Goal: Check status: Check status

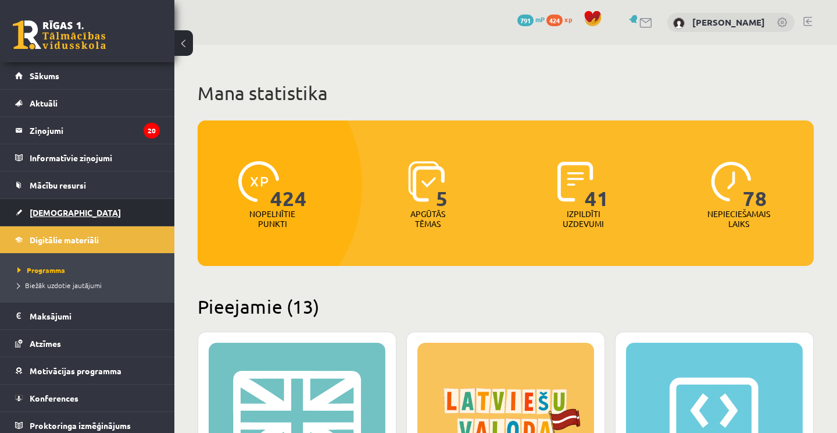
click at [70, 220] on link "[DEMOGRAPHIC_DATA]" at bounding box center [87, 212] width 145 height 27
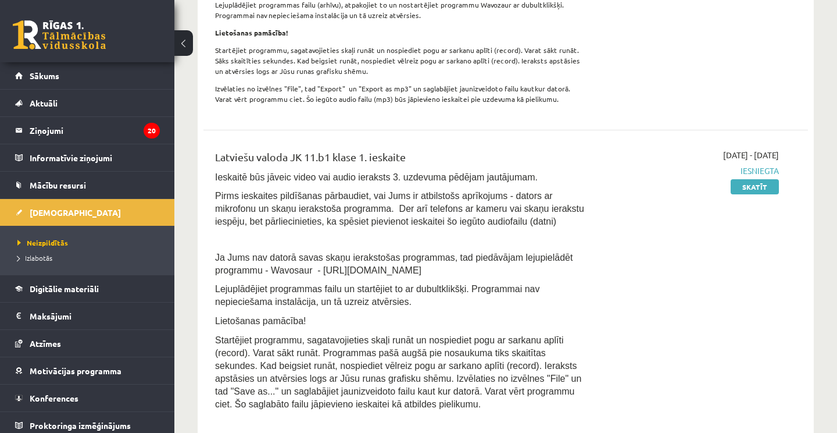
scroll to position [610, 0]
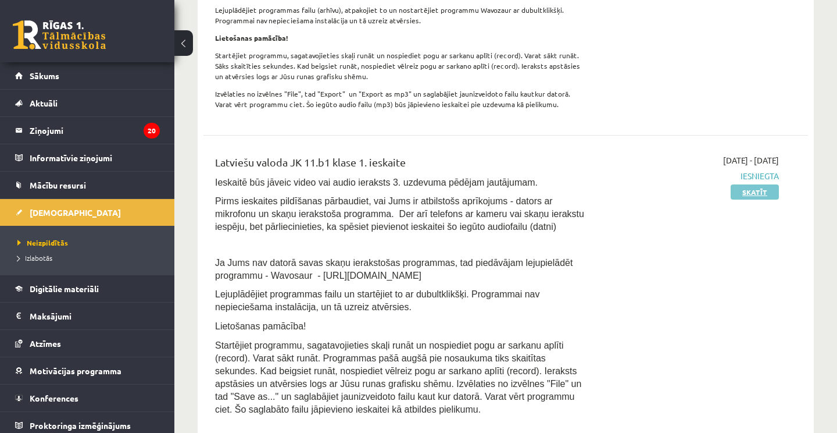
click at [768, 192] on link "Skatīt" at bounding box center [755, 191] width 48 height 15
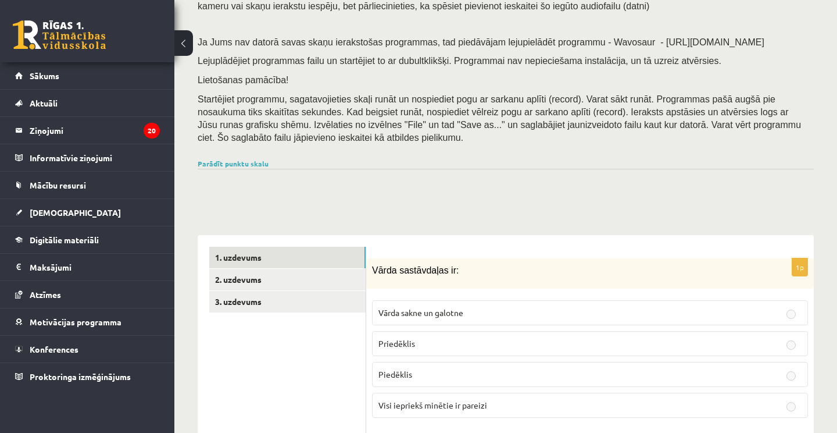
scroll to position [119, 0]
click at [254, 159] on link "Parādīt punktu skalu" at bounding box center [233, 163] width 71 height 9
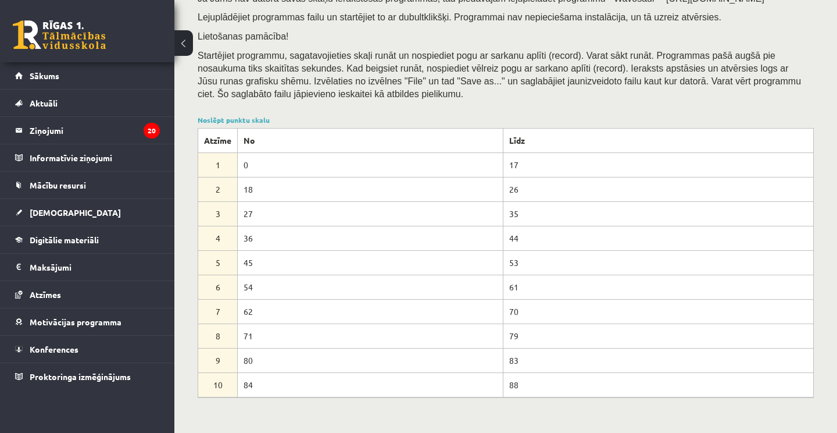
scroll to position [169, 0]
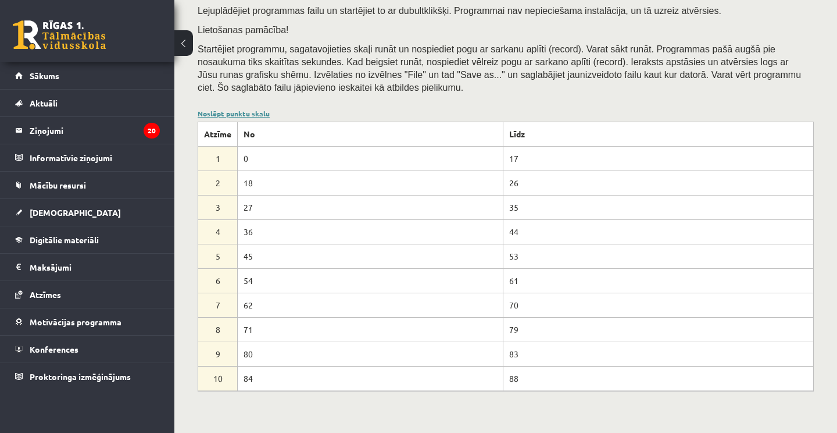
click at [242, 109] on link "Noslēpt punktu skalu" at bounding box center [234, 113] width 72 height 9
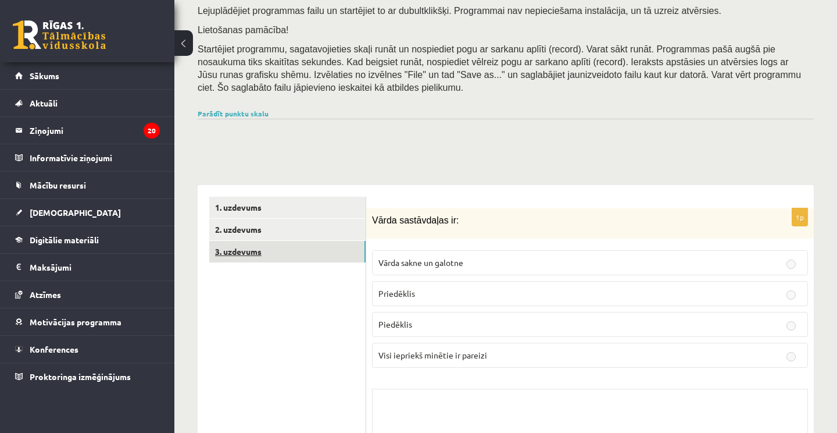
click at [308, 242] on link "3. uzdevums" at bounding box center [287, 252] width 156 height 22
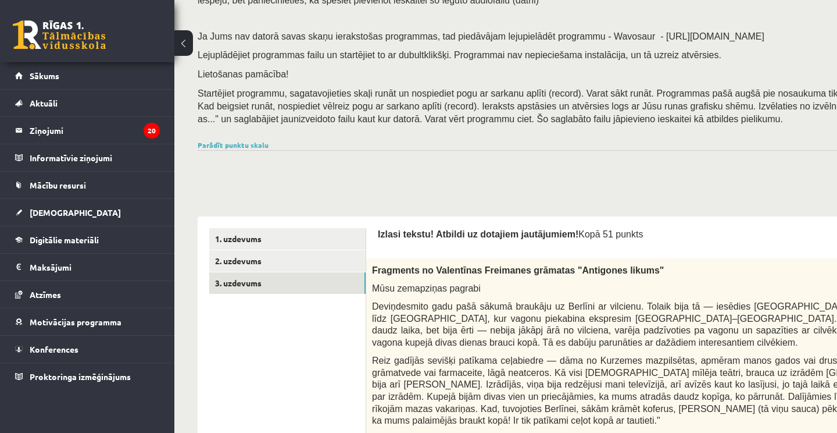
scroll to position [0, 0]
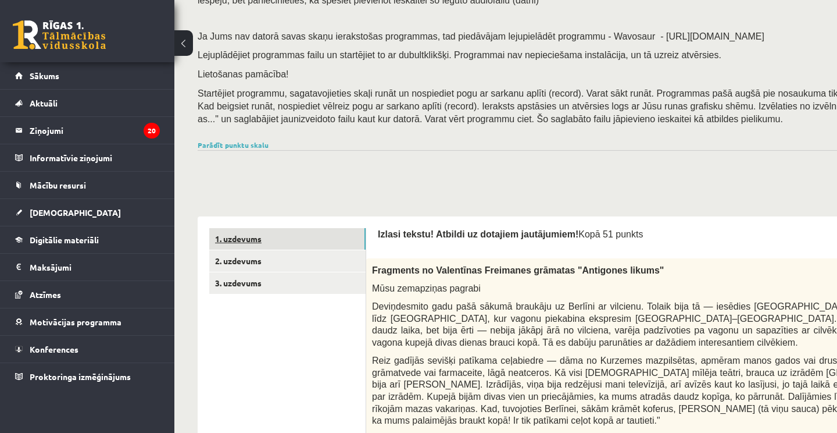
click at [302, 235] on link "1. uzdevums" at bounding box center [287, 239] width 156 height 22
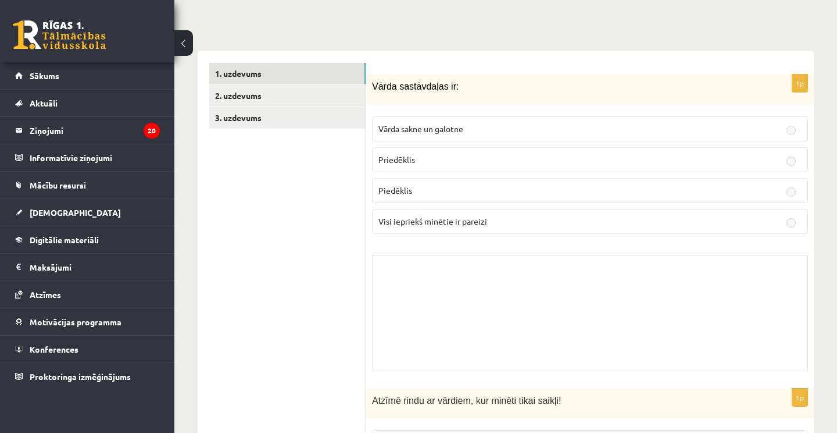
scroll to position [302, 0]
click at [285, 87] on link "2. uzdevums" at bounding box center [287, 96] width 156 height 22
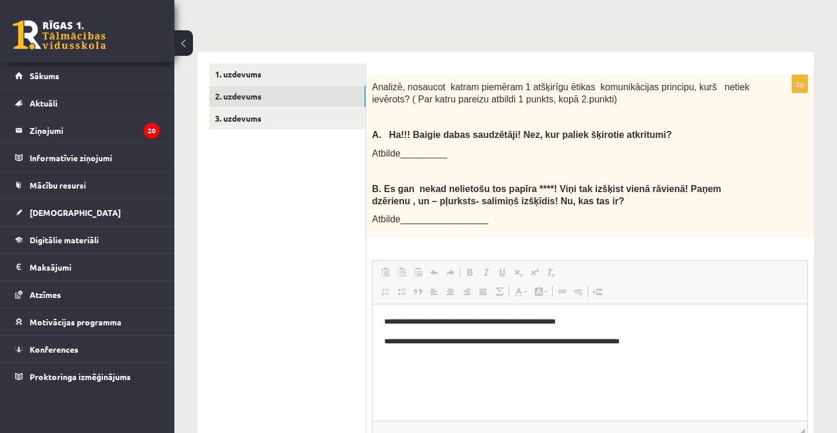
scroll to position [0, 0]
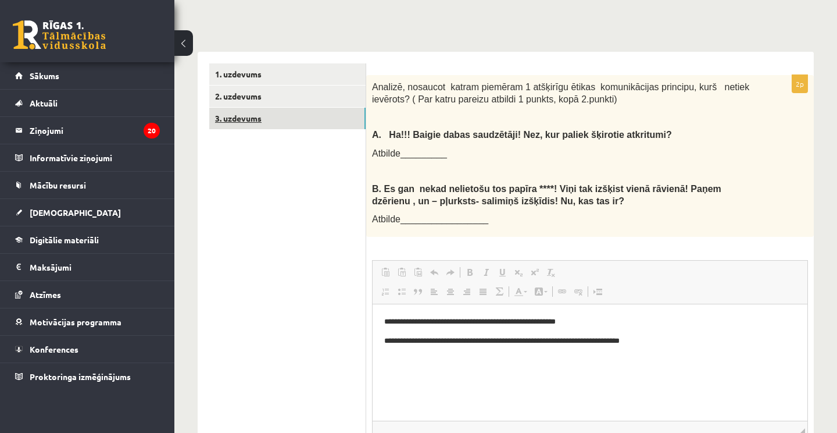
click at [266, 108] on link "3. uzdevums" at bounding box center [287, 119] width 156 height 22
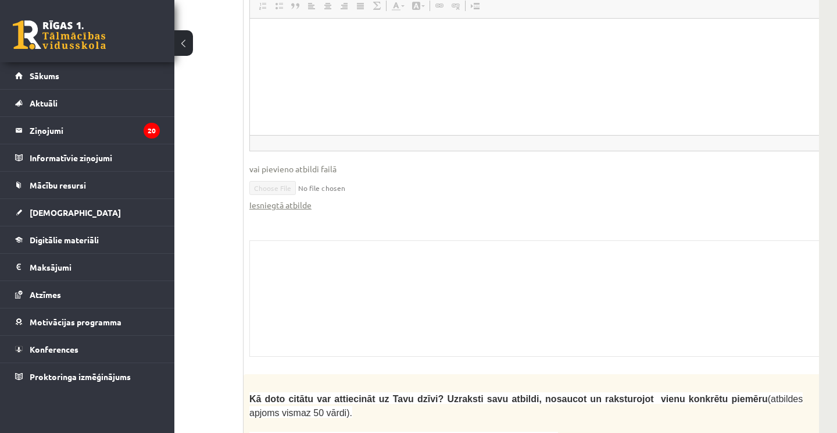
scroll to position [2738, 123]
